Goal: Task Accomplishment & Management: Manage account settings

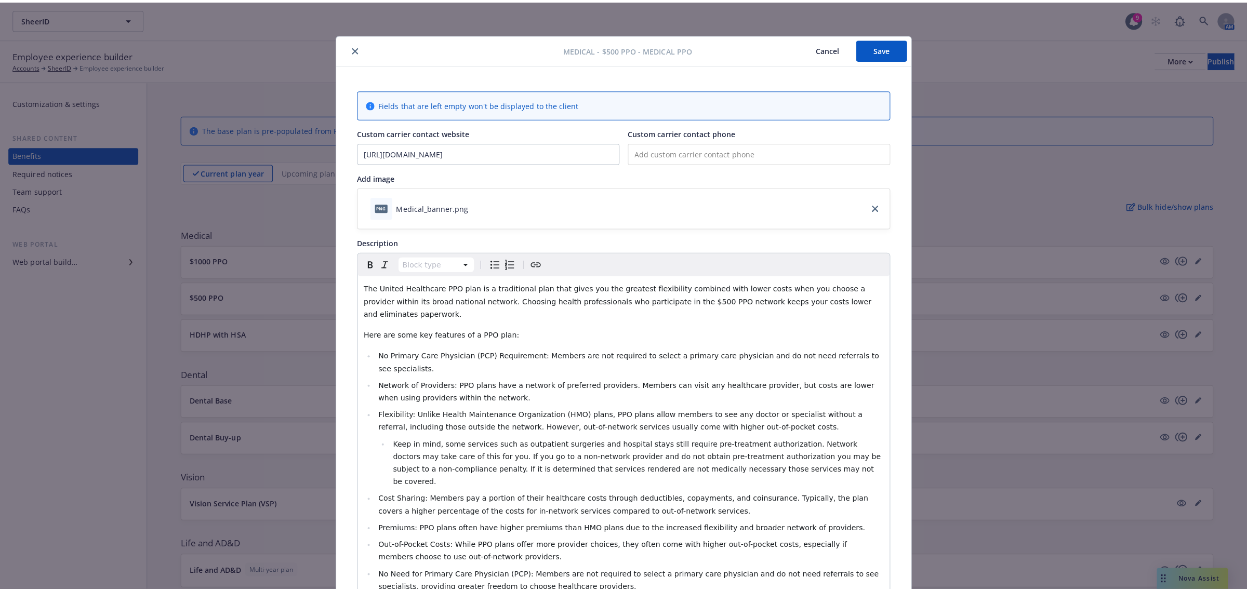
scroll to position [31, 0]
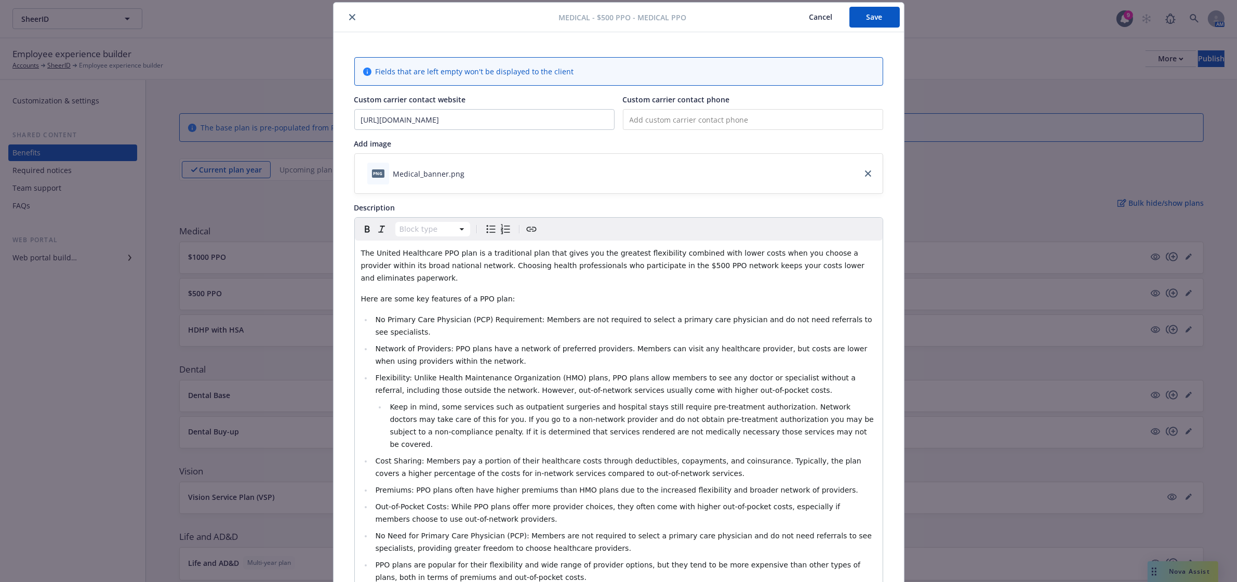
click at [855, 18] on button "Save" at bounding box center [874, 17] width 50 height 21
click at [349, 17] on icon "close" at bounding box center [352, 17] width 6 height 6
